Goal: Obtain resource: Obtain resource

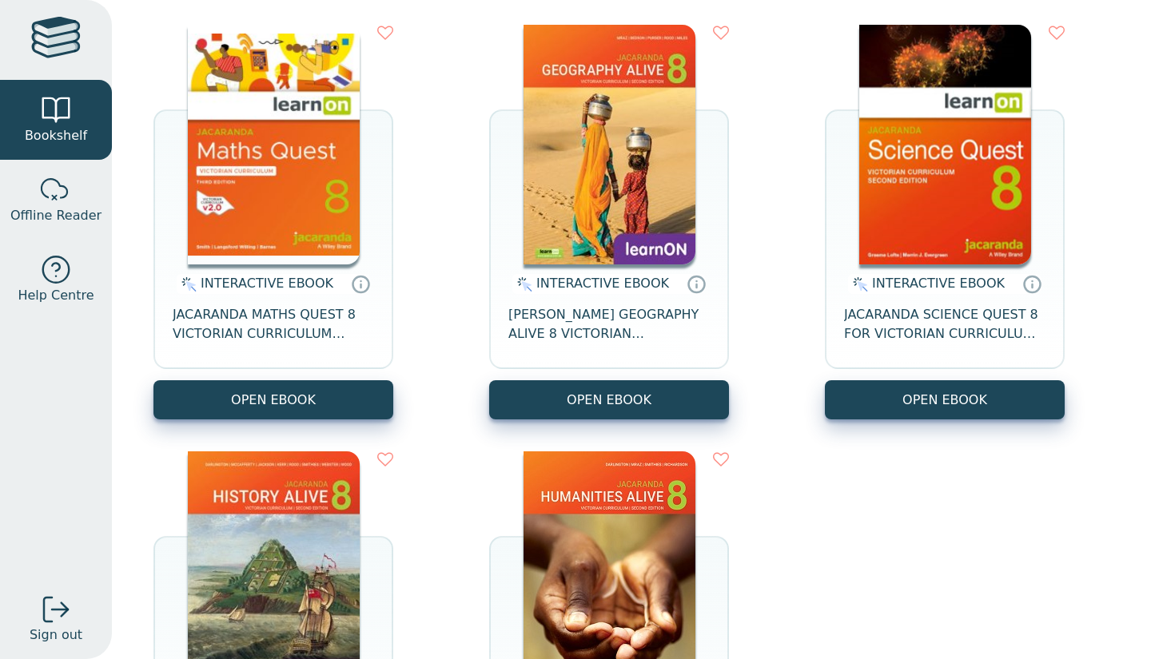
scroll to position [193, 0]
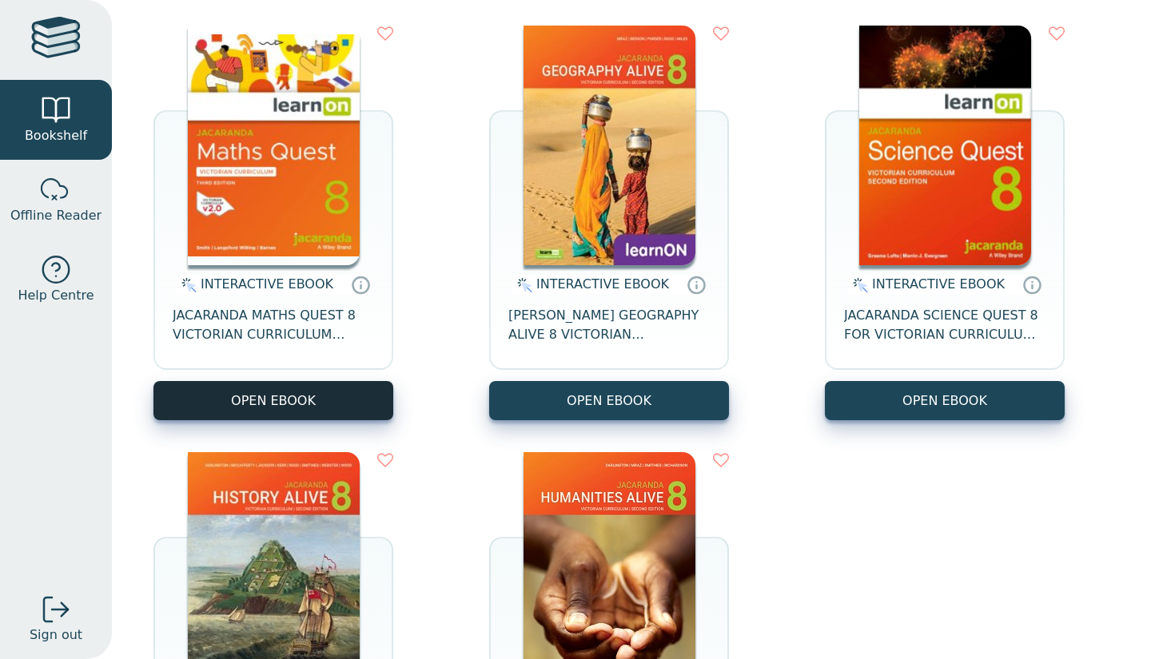
click at [327, 394] on button "OPEN EBOOK" at bounding box center [273, 400] width 240 height 39
click at [296, 385] on button "OPEN EBOOK" at bounding box center [273, 400] width 240 height 39
